Goal: Information Seeking & Learning: Learn about a topic

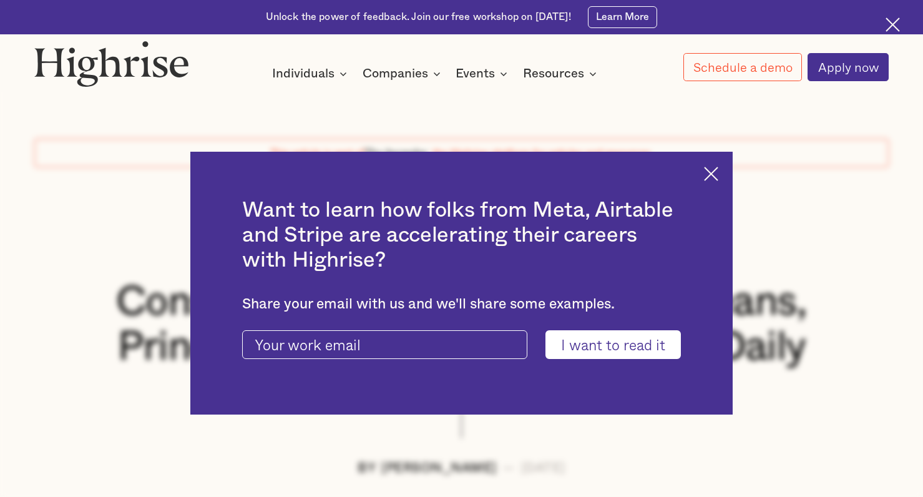
click at [714, 173] on img at bounding box center [711, 174] width 14 height 14
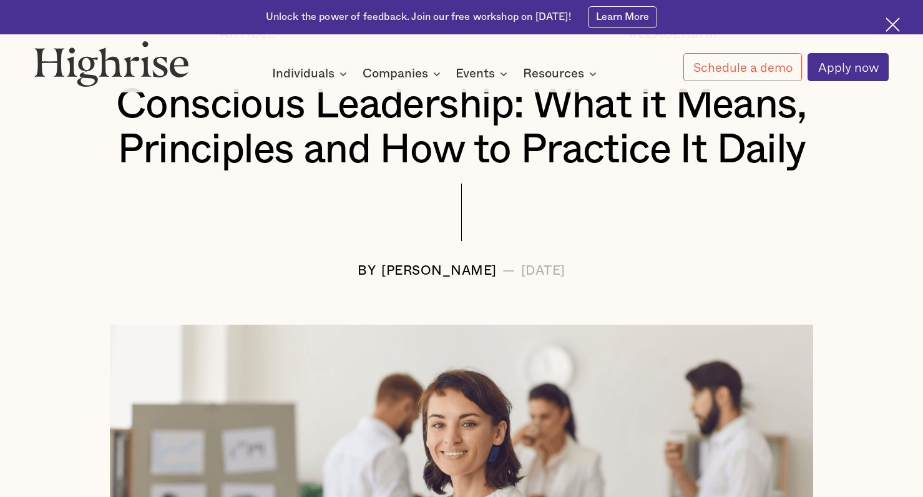
scroll to position [215, 0]
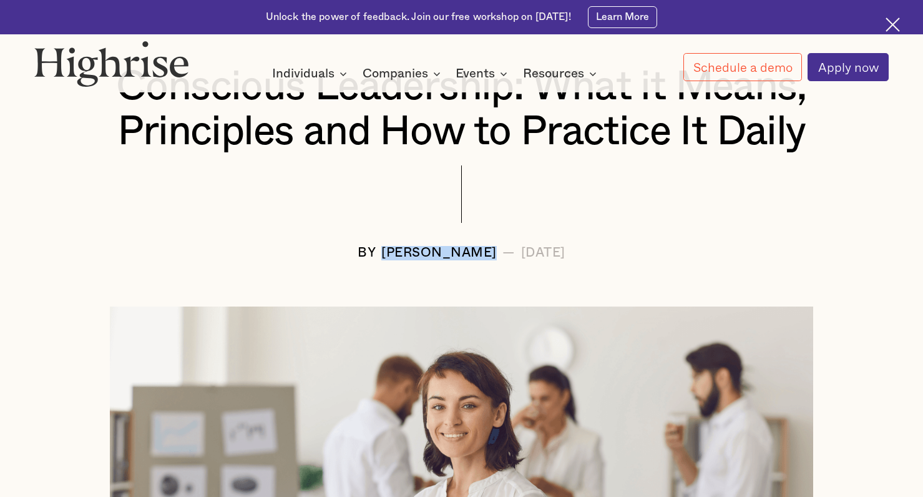
drag, startPoint x: 358, startPoint y: 255, endPoint x: 477, endPoint y: 255, distance: 119.2
click at [477, 255] on div "BY Andrew Langat — April 7, 2025" at bounding box center [461, 253] width 854 height 14
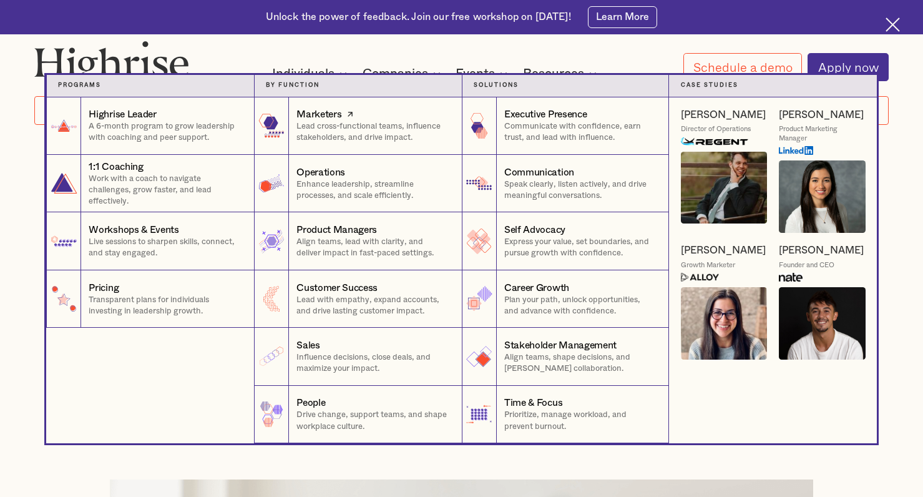
scroll to position [0, 0]
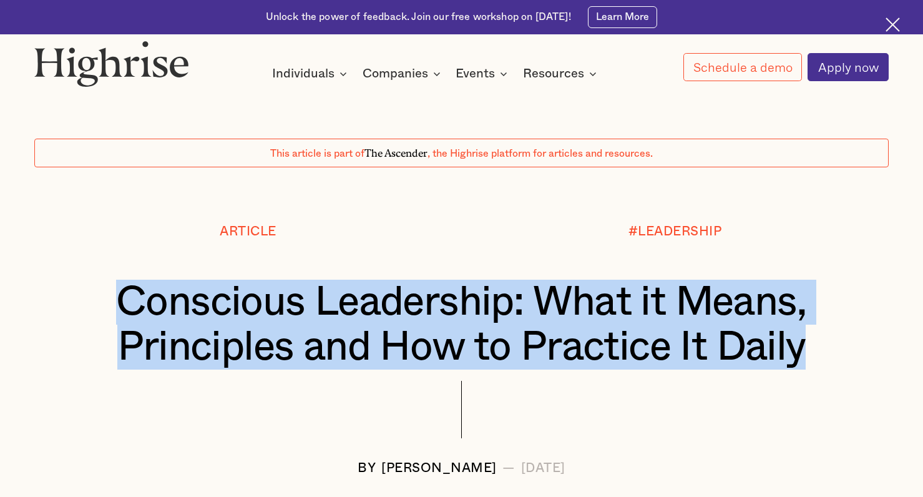
drag, startPoint x: 117, startPoint y: 298, endPoint x: 832, endPoint y: 358, distance: 717.6
click at [832, 358] on h1 "Conscious Leadership: What it Means, Principles and How to Practice It Daily" at bounding box center [461, 325] width 783 height 90
copy h1 "Conscious Leadership: What it Means, Principles and How to Practice It Daily"
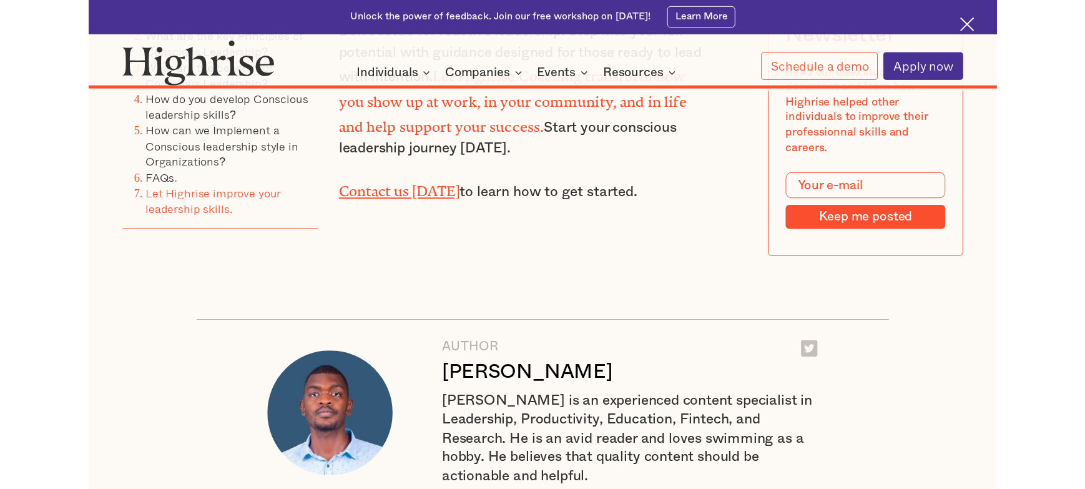
scroll to position [14019, 0]
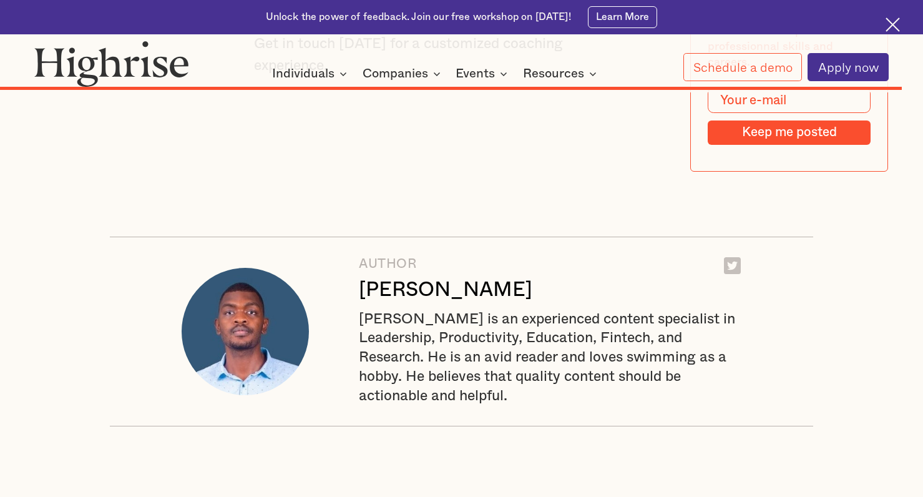
scroll to position [11661, 0]
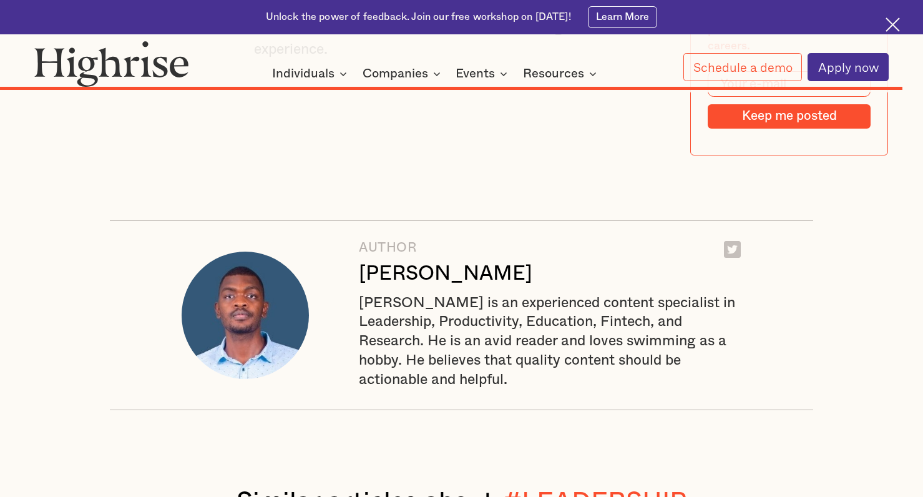
click at [453, 261] on div "[PERSON_NAME]" at bounding box center [445, 273] width 173 height 24
click at [457, 293] on div "[PERSON_NAME] is an experienced content specialist in Leadership, Productivity,…" at bounding box center [550, 341] width 382 height 96
click at [431, 293] on div "[PERSON_NAME] is an experienced content specialist in Leadership, Productivity,…" at bounding box center [550, 341] width 382 height 96
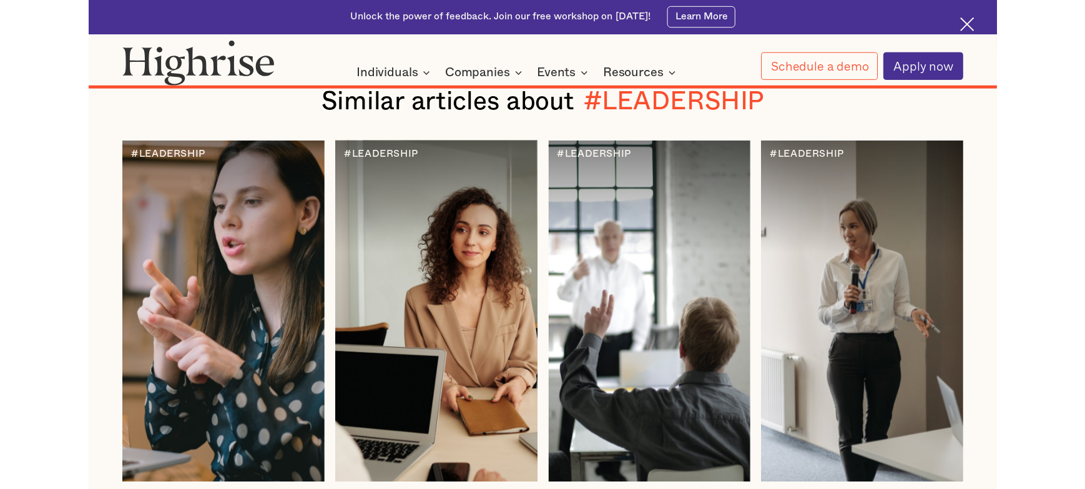
scroll to position [11670, 0]
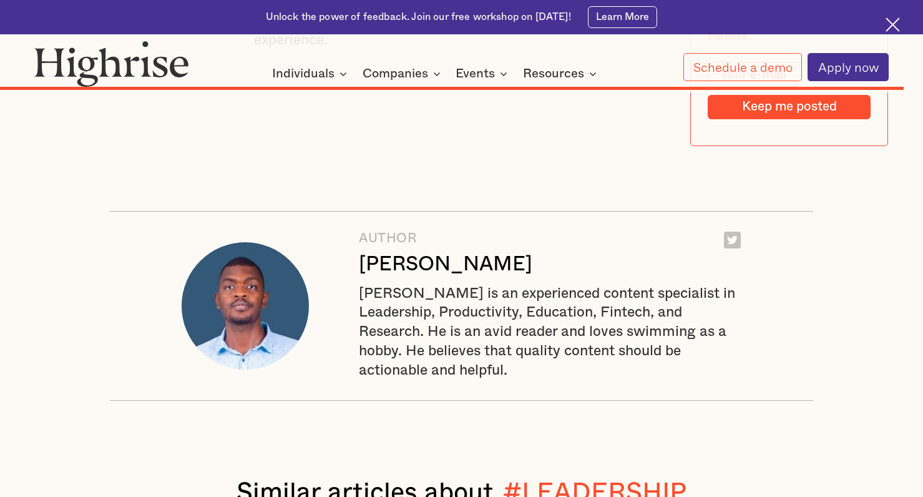
click at [288, 242] on img at bounding box center [245, 305] width 127 height 127
click at [392, 211] on div "AUTHOR Andrew Langat Andrew Langat is an experienced content specialist in Lead…" at bounding box center [462, 306] width 704 height 190
click at [734, 232] on img at bounding box center [732, 240] width 17 height 17
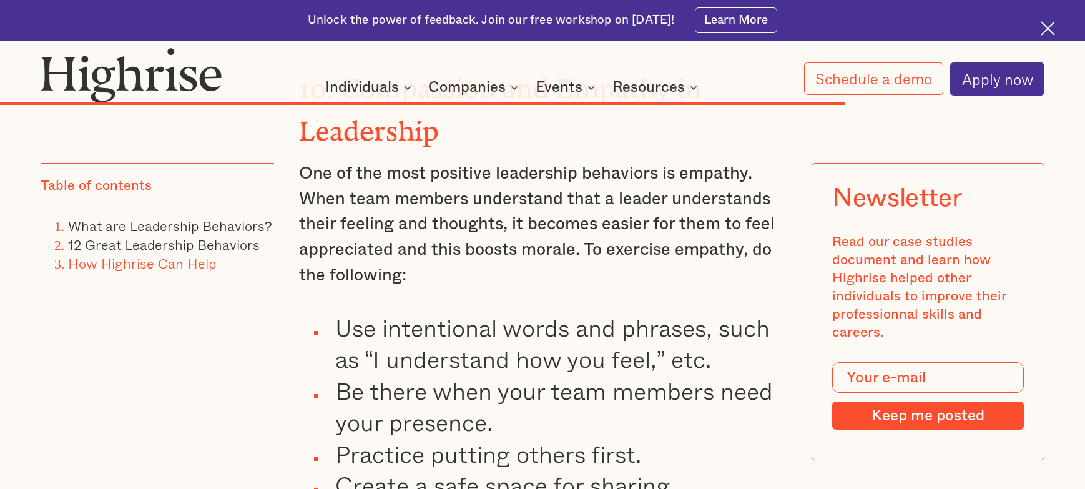
scroll to position [11065, 0]
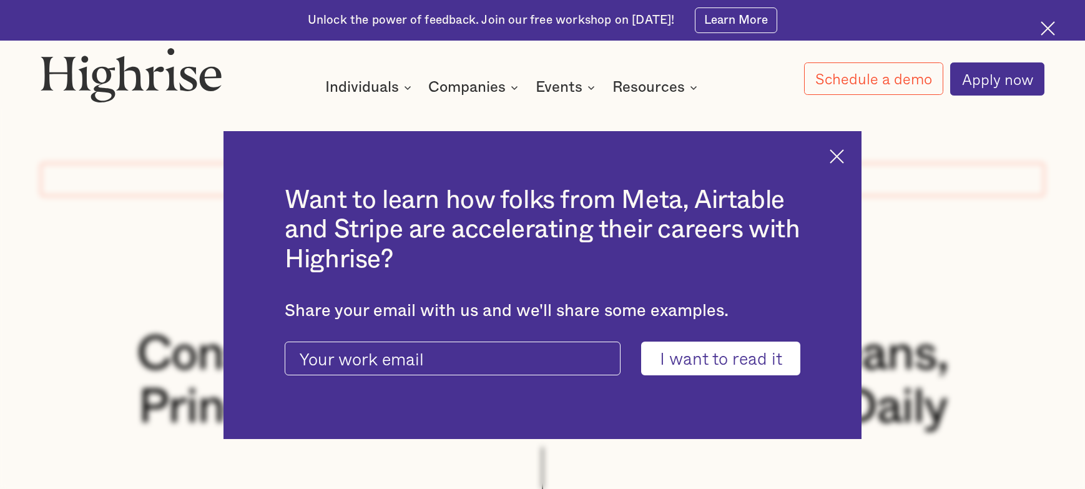
click at [842, 156] on img at bounding box center [836, 156] width 14 height 14
